Goal: Task Accomplishment & Management: Use online tool/utility

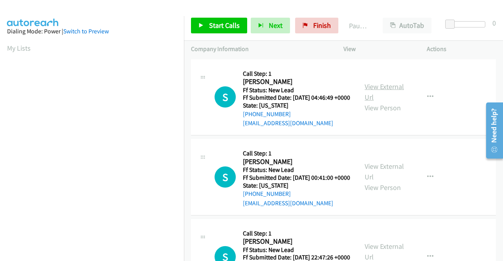
click at [390, 94] on link "View External Url" at bounding box center [384, 92] width 39 height 20
click at [366, 178] on link "View External Url" at bounding box center [384, 172] width 39 height 20
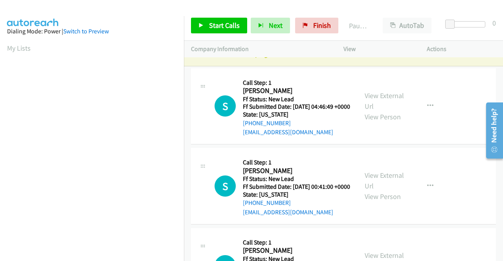
scroll to position [39, 0]
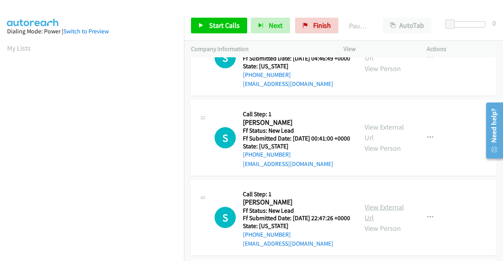
click at [376, 222] on link "View External Url" at bounding box center [384, 213] width 39 height 20
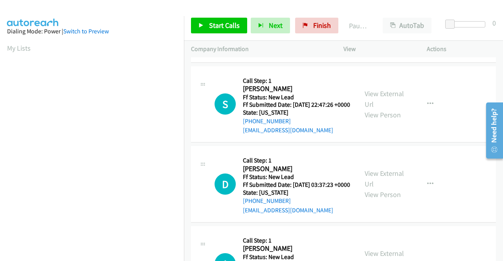
scroll to position [157, 0]
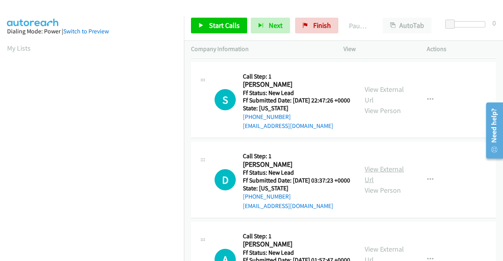
click at [369, 184] on link "View External Url" at bounding box center [384, 175] width 39 height 20
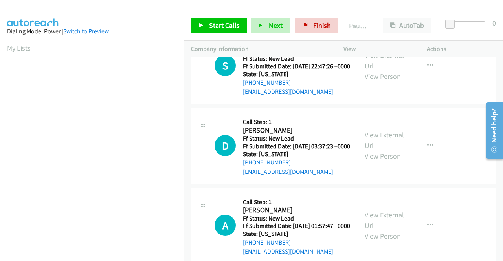
scroll to position [236, 0]
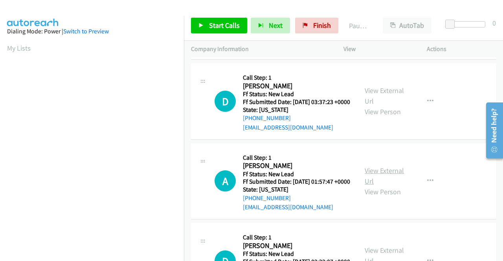
click at [379, 186] on link "View External Url" at bounding box center [384, 176] width 39 height 20
click at [222, 23] on span "Start Calls" at bounding box center [224, 25] width 31 height 9
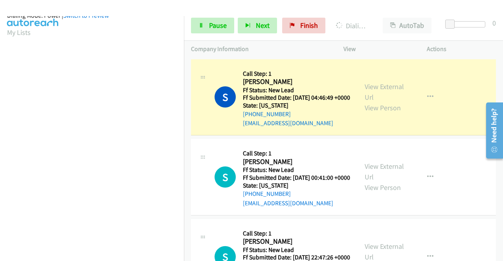
scroll to position [173, 0]
click at [202, 21] on link "Pause" at bounding box center [212, 26] width 43 height 16
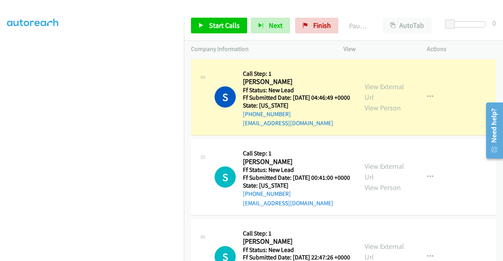
scroll to position [55, 0]
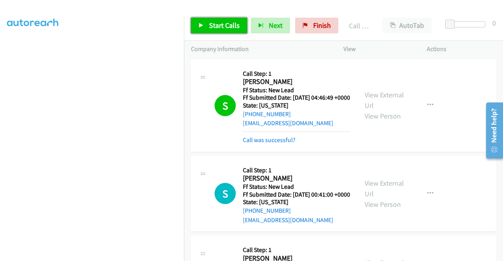
click at [202, 30] on link "Start Calls" at bounding box center [219, 26] width 56 height 16
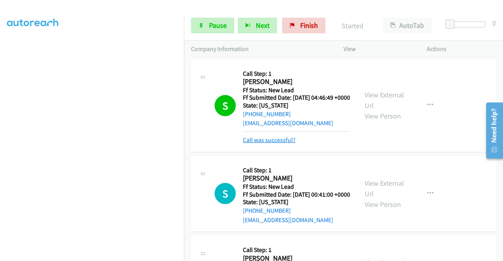
click at [265, 144] on link "Call was successful?" at bounding box center [269, 139] width 53 height 7
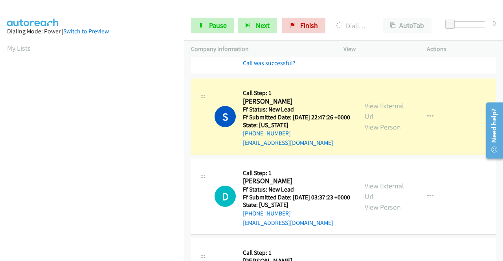
scroll to position [179, 0]
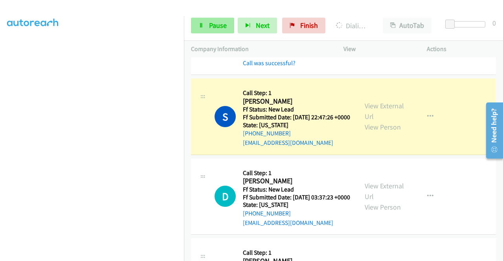
drag, startPoint x: 207, startPoint y: 36, endPoint x: 208, endPoint y: 32, distance: 4.0
click at [208, 33] on div "Start Calls Pause Next Finish Dialing Susan Smith AutoTab AutoTab 0" at bounding box center [343, 26] width 319 height 30
click at [208, 26] on link "Pause" at bounding box center [212, 26] width 43 height 16
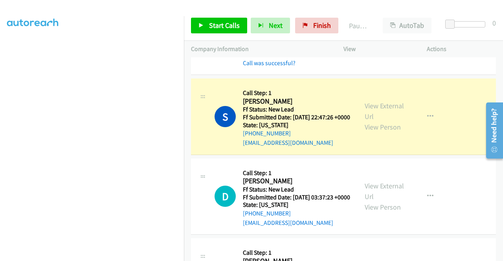
scroll to position [0, 0]
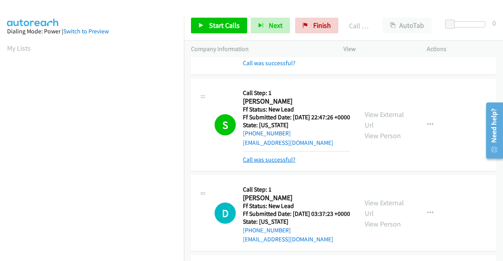
click at [261, 164] on link "Call was successful?" at bounding box center [269, 159] width 53 height 7
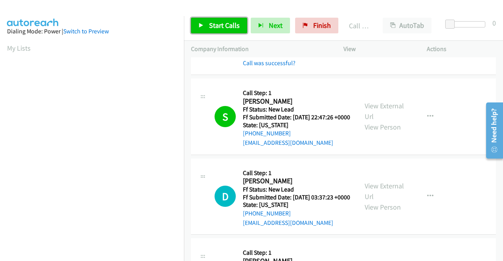
click at [231, 23] on span "Start Calls" at bounding box center [224, 25] width 31 height 9
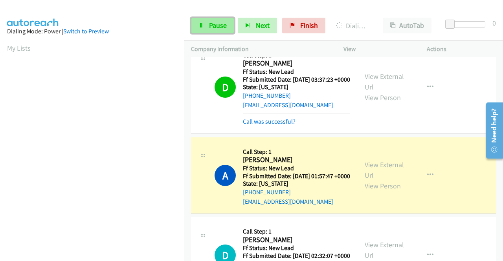
click at [213, 20] on link "Pause" at bounding box center [212, 26] width 43 height 16
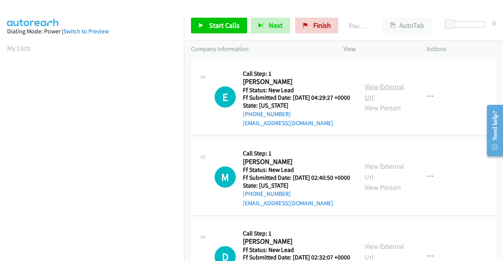
click at [380, 93] on link "View External Url" at bounding box center [384, 92] width 39 height 20
click at [367, 178] on link "View External Url" at bounding box center [384, 172] width 39 height 20
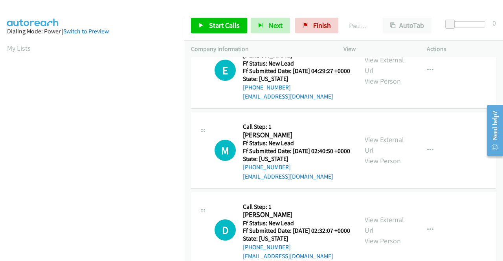
scroll to position [39, 0]
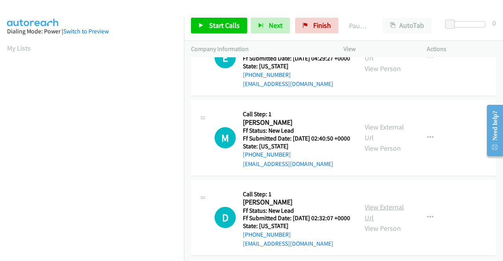
click at [372, 222] on link "View External Url" at bounding box center [384, 213] width 39 height 20
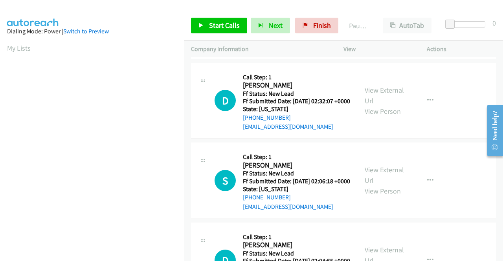
scroll to position [157, 0]
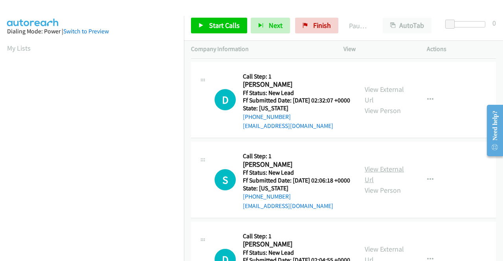
click at [373, 184] on link "View External Url" at bounding box center [384, 175] width 39 height 20
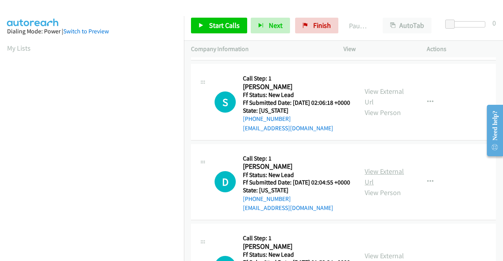
scroll to position [236, 0]
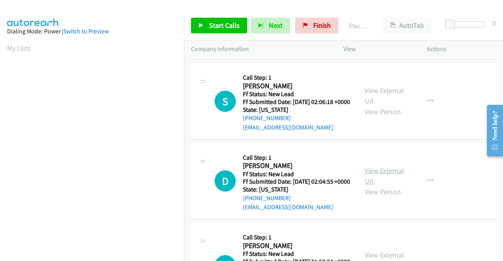
click at [382, 186] on link "View External Url" at bounding box center [384, 176] width 39 height 20
click at [200, 26] on icon at bounding box center [201, 26] width 6 height 6
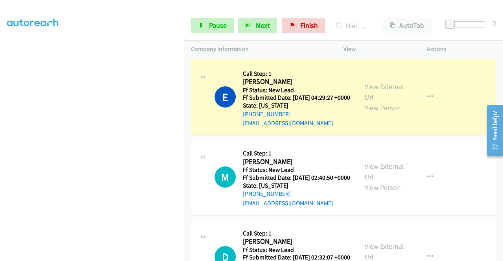
scroll to position [0, 0]
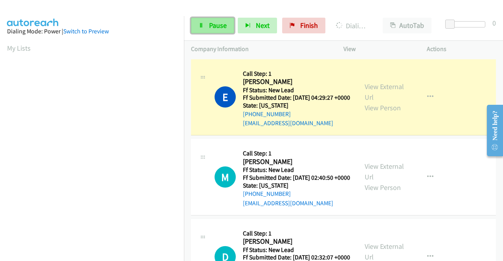
click at [213, 29] on span "Pause" at bounding box center [218, 25] width 18 height 9
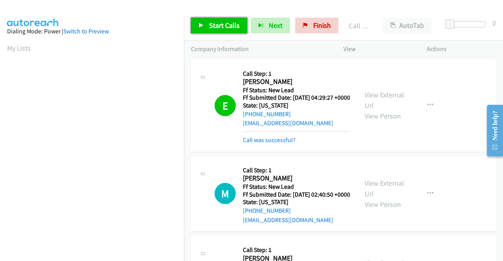
click at [223, 28] on span "Start Calls" at bounding box center [224, 25] width 31 height 9
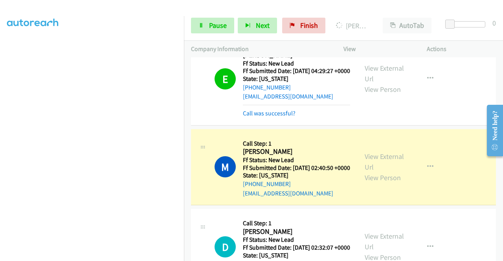
scroll to position [39, 0]
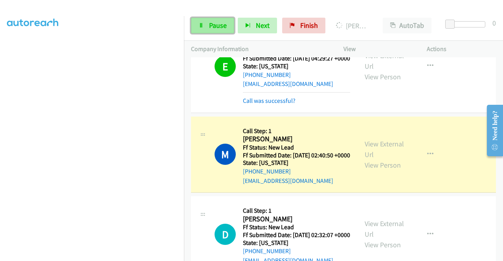
click at [212, 24] on span "Pause" at bounding box center [218, 25] width 18 height 9
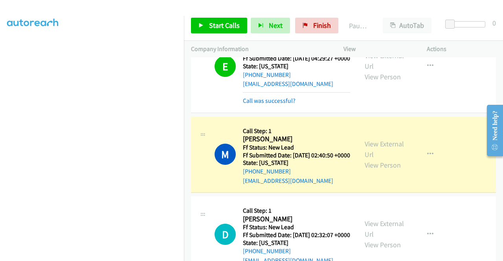
scroll to position [16, 0]
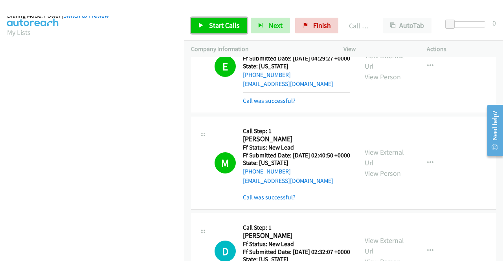
click at [235, 29] on span "Start Calls" at bounding box center [224, 25] width 31 height 9
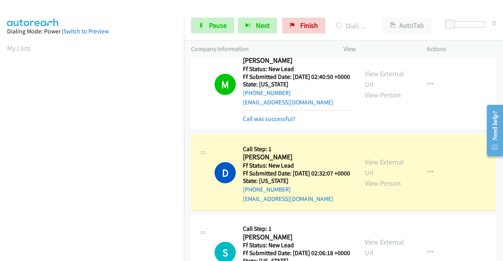
scroll to position [179, 0]
click at [260, 123] on link "Call was successful?" at bounding box center [269, 118] width 53 height 7
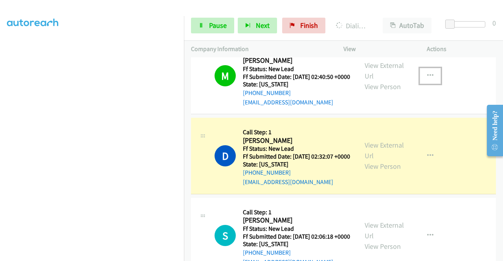
click at [427, 79] on icon "button" at bounding box center [430, 76] width 6 height 6
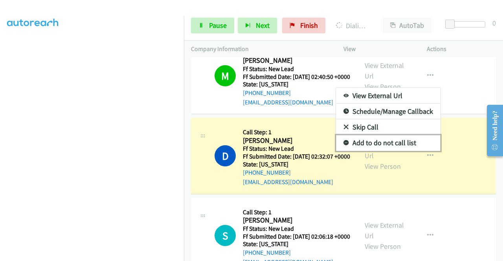
click at [401, 151] on link "Add to do not call list" at bounding box center [388, 143] width 105 height 16
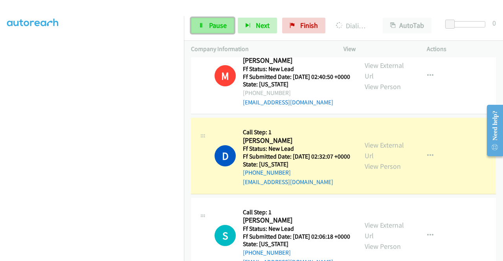
click at [215, 29] on span "Pause" at bounding box center [218, 25] width 18 height 9
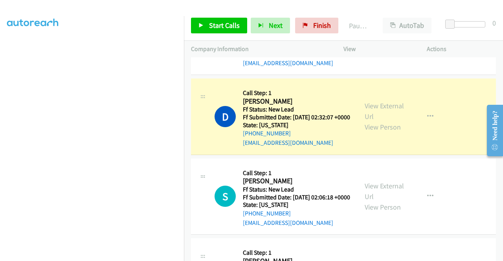
scroll to position [22, 0]
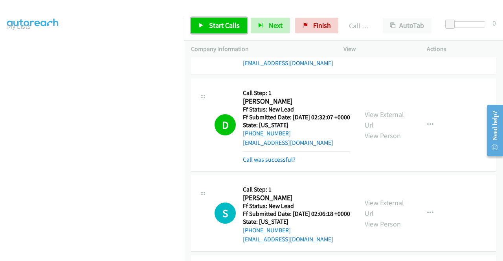
click at [219, 22] on span "Start Calls" at bounding box center [224, 25] width 31 height 9
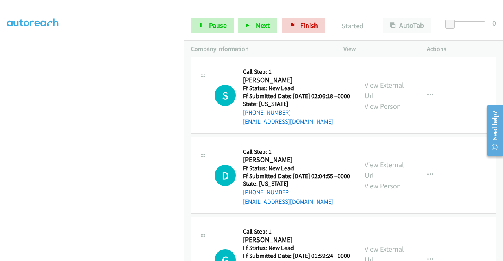
scroll to position [179, 0]
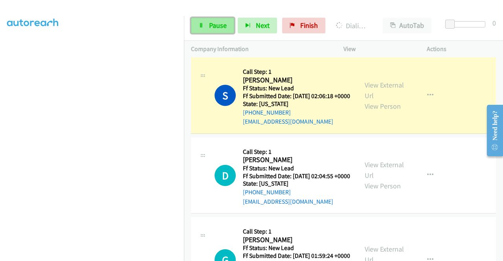
click at [208, 23] on link "Pause" at bounding box center [212, 26] width 43 height 16
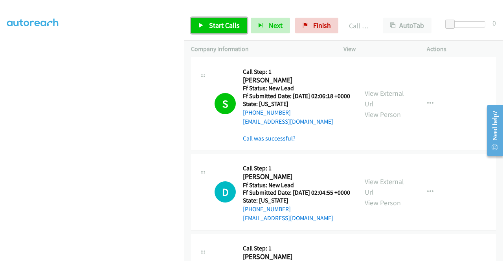
click at [225, 24] on span "Start Calls" at bounding box center [224, 25] width 31 height 9
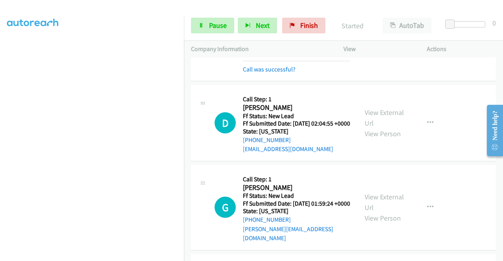
scroll to position [354, 0]
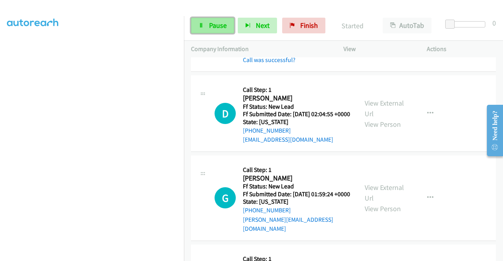
click at [215, 22] on span "Pause" at bounding box center [218, 25] width 18 height 9
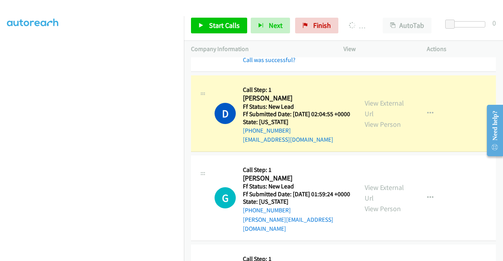
scroll to position [0, 0]
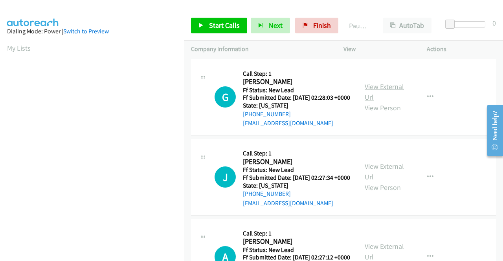
click at [367, 92] on link "View External Url" at bounding box center [384, 92] width 39 height 20
click at [377, 180] on link "View External Url" at bounding box center [384, 172] width 39 height 20
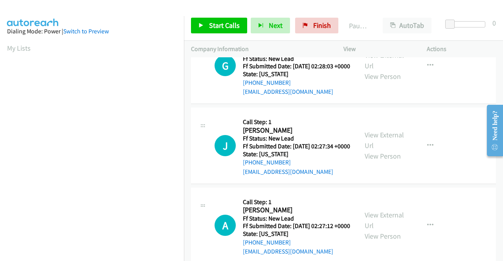
scroll to position [79, 0]
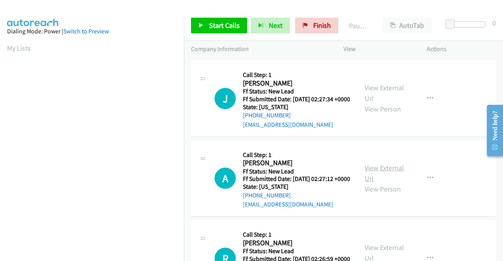
click at [379, 183] on link "View External Url" at bounding box center [384, 174] width 39 height 20
drag, startPoint x: 310, startPoint y: 27, endPoint x: 277, endPoint y: 40, distance: 35.3
click at [310, 27] on link "Finish" at bounding box center [316, 26] width 43 height 16
